Goal: Information Seeking & Learning: Check status

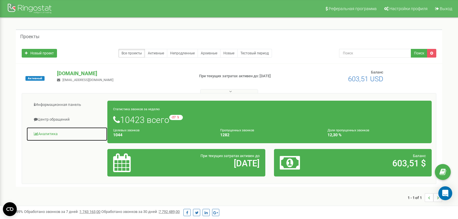
click at [52, 133] on link "Аналитика" at bounding box center [66, 134] width 81 height 14
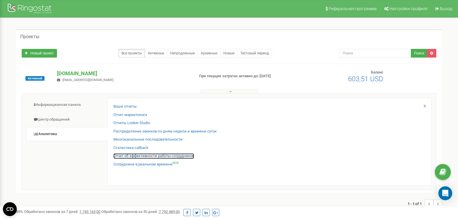
click at [133, 156] on link "Отчет об эффективности работы сотрудников" at bounding box center [154, 157] width 81 height 6
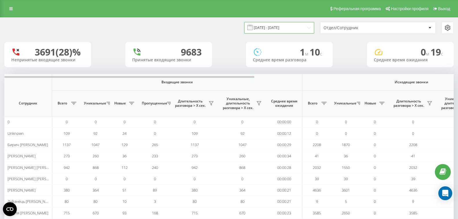
click at [303, 28] on input "[DATE] - [DATE]" at bounding box center [279, 27] width 70 height 11
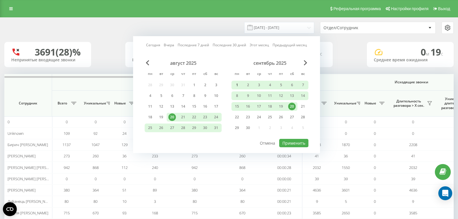
click at [239, 83] on div "1" at bounding box center [237, 85] width 8 height 8
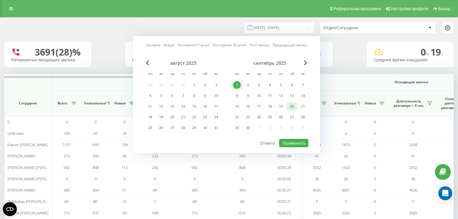
click at [293, 107] on div "20" at bounding box center [292, 107] width 8 height 8
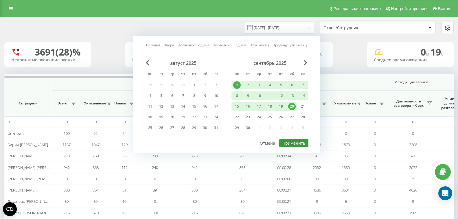
click at [300, 142] on button "Применить" at bounding box center [294, 143] width 29 height 8
type input "01.09.2025 - 20.09.2025"
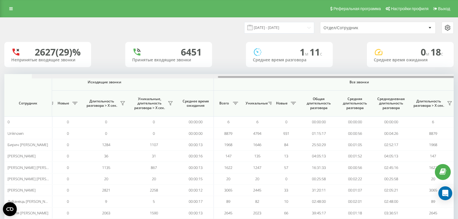
scroll to position [0, 358]
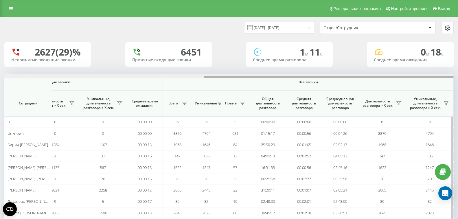
drag, startPoint x: 249, startPoint y: 76, endPoint x: 441, endPoint y: 97, distance: 194.0
click at [458, 97] on html "med-atlant.if.ua Проекты med-atlant.if.ua Дашборд Центр обращений Аналитика Ваш…" at bounding box center [229, 109] width 458 height 219
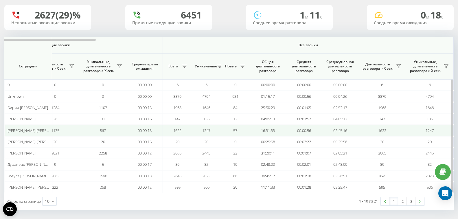
scroll to position [39, 0]
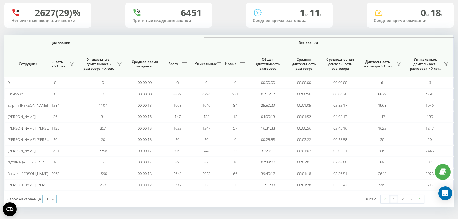
click at [51, 202] on icon at bounding box center [53, 199] width 9 height 11
click at [52, 190] on div "100" at bounding box center [50, 191] width 14 height 8
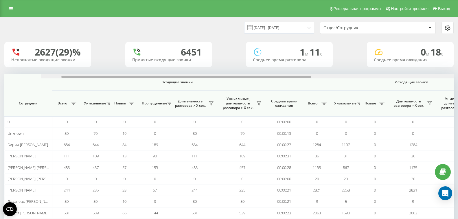
scroll to position [0, 358]
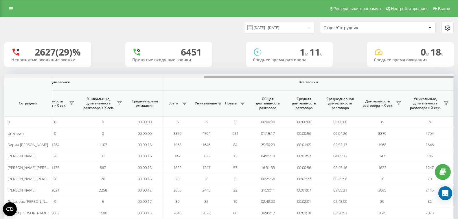
drag, startPoint x: 241, startPoint y: 78, endPoint x: 448, endPoint y: 78, distance: 207.4
click at [458, 74] on html "med-atlant.if.ua Проекты med-atlant.if.ua Дашборд Центр обращений Аналитика Ваш…" at bounding box center [229, 109] width 458 height 219
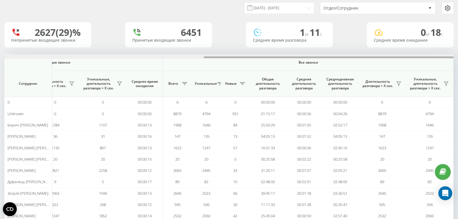
scroll to position [0, 299]
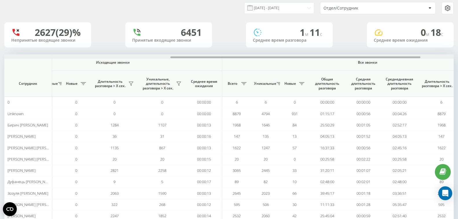
drag, startPoint x: 79, startPoint y: 58, endPoint x: 49, endPoint y: 57, distance: 30.4
click at [46, 57] on div at bounding box center [229, 56] width 450 height 4
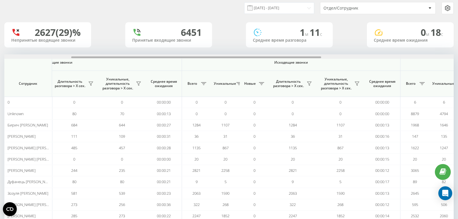
drag, startPoint x: 129, startPoint y: 58, endPoint x: 149, endPoint y: 77, distance: 28.3
click at [103, 61] on div "Входящие звонки Исходящие звонки Все звонки Сотрудник Всего Уникальные Новые Пр…" at bounding box center [229, 194] width 450 height 281
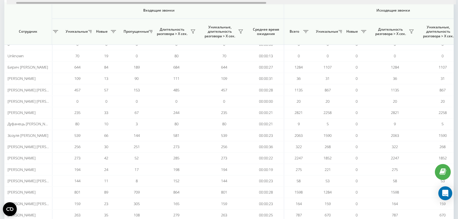
scroll to position [0, 0]
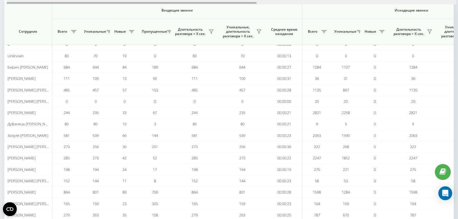
drag, startPoint x: 180, startPoint y: 7, endPoint x: 121, endPoint y: 3, distance: 59.2
click at [121, 3] on div at bounding box center [132, 3] width 250 height 2
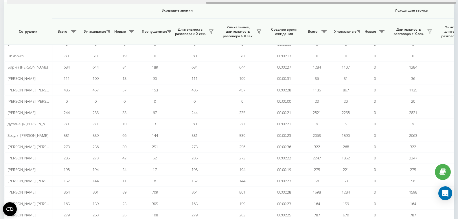
scroll to position [0, 358]
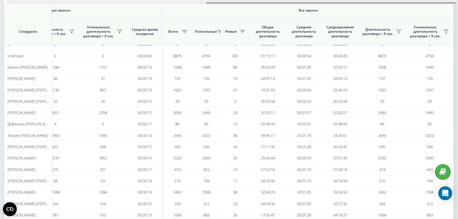
drag, startPoint x: 120, startPoint y: 4, endPoint x: 91, endPoint y: 4, distance: 29.0
click at [91, 4] on div at bounding box center [232, 2] width 450 height 4
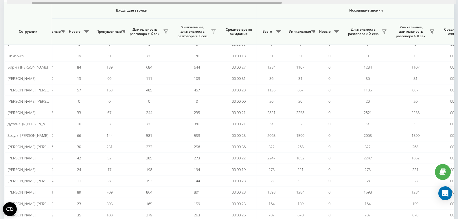
drag, startPoint x: 223, startPoint y: 3, endPoint x: 55, endPoint y: 2, distance: 168.6
click at [50, 0] on html "med-atlant.if.ua Проекты med-atlant.if.ua Дашборд Центр обращений Аналитика Ваш…" at bounding box center [229, 31] width 458 height 219
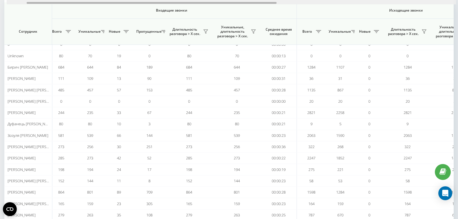
scroll to position [0, 0]
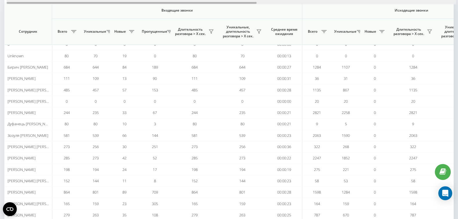
drag, startPoint x: 252, startPoint y: 3, endPoint x: 207, endPoint y: 2, distance: 45.2
click at [207, 2] on div at bounding box center [132, 3] width 250 height 2
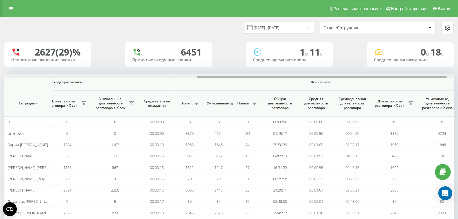
scroll to position [0, 358]
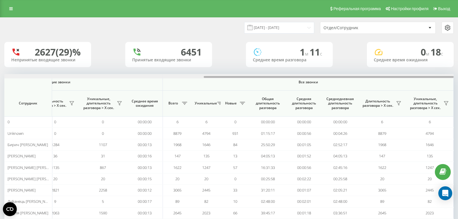
drag, startPoint x: 246, startPoint y: 78, endPoint x: 463, endPoint y: 81, distance: 217.5
click at [458, 81] on html "med-atlant.if.ua Проекты med-atlant.if.ua Дашборд Центр обращений Аналитика Ваш…" at bounding box center [229, 109] width 458 height 219
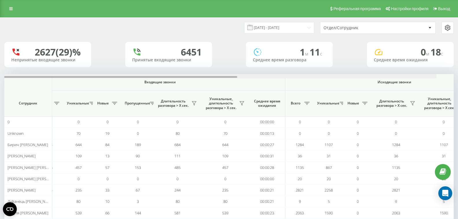
scroll to position [0, 0]
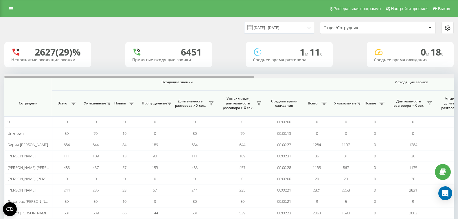
drag, startPoint x: 148, startPoint y: 77, endPoint x: 43, endPoint y: 72, distance: 104.4
click at [43, 72] on div "01.09.2025 - 20.09.2025 Отдел/Сотрудник 2627 (29)% Непринятые входящие звонки 6…" at bounding box center [229, 195] width 450 height 355
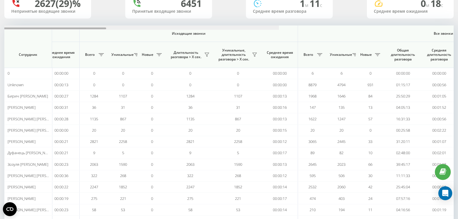
scroll to position [0, 358]
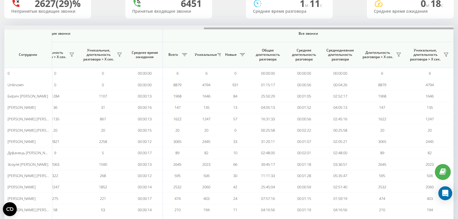
drag, startPoint x: 246, startPoint y: 28, endPoint x: 463, endPoint y: 29, distance: 217.5
click at [458, 29] on html "med-atlant.if.ua Проекты med-atlant.if.ua Дашборд Центр обращений Аналитика Ваш…" at bounding box center [229, 60] width 458 height 219
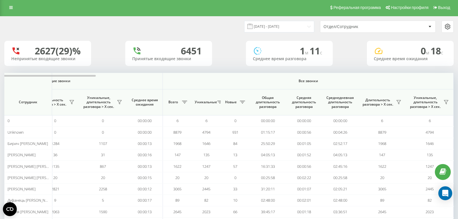
scroll to position [0, 0]
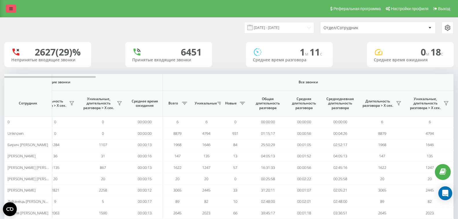
click at [15, 7] on link at bounding box center [11, 9] width 10 height 8
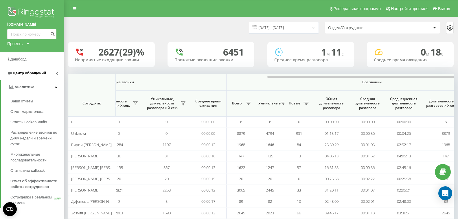
click at [29, 72] on span "Центр обращений" at bounding box center [29, 73] width 33 height 4
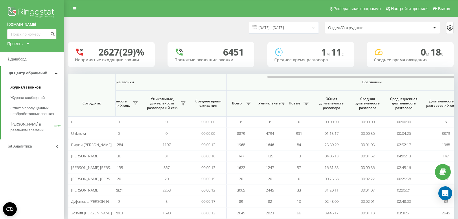
click at [28, 87] on span "Журнал звонков" at bounding box center [25, 88] width 30 height 6
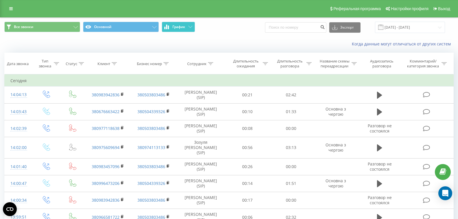
click at [188, 29] on button "График" at bounding box center [178, 27] width 33 height 10
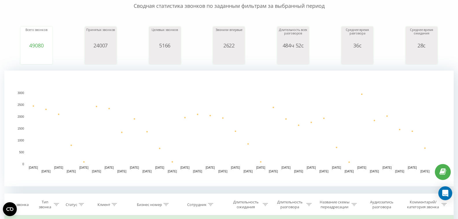
scroll to position [58, 0]
